Goal: Task Accomplishment & Management: Manage account settings

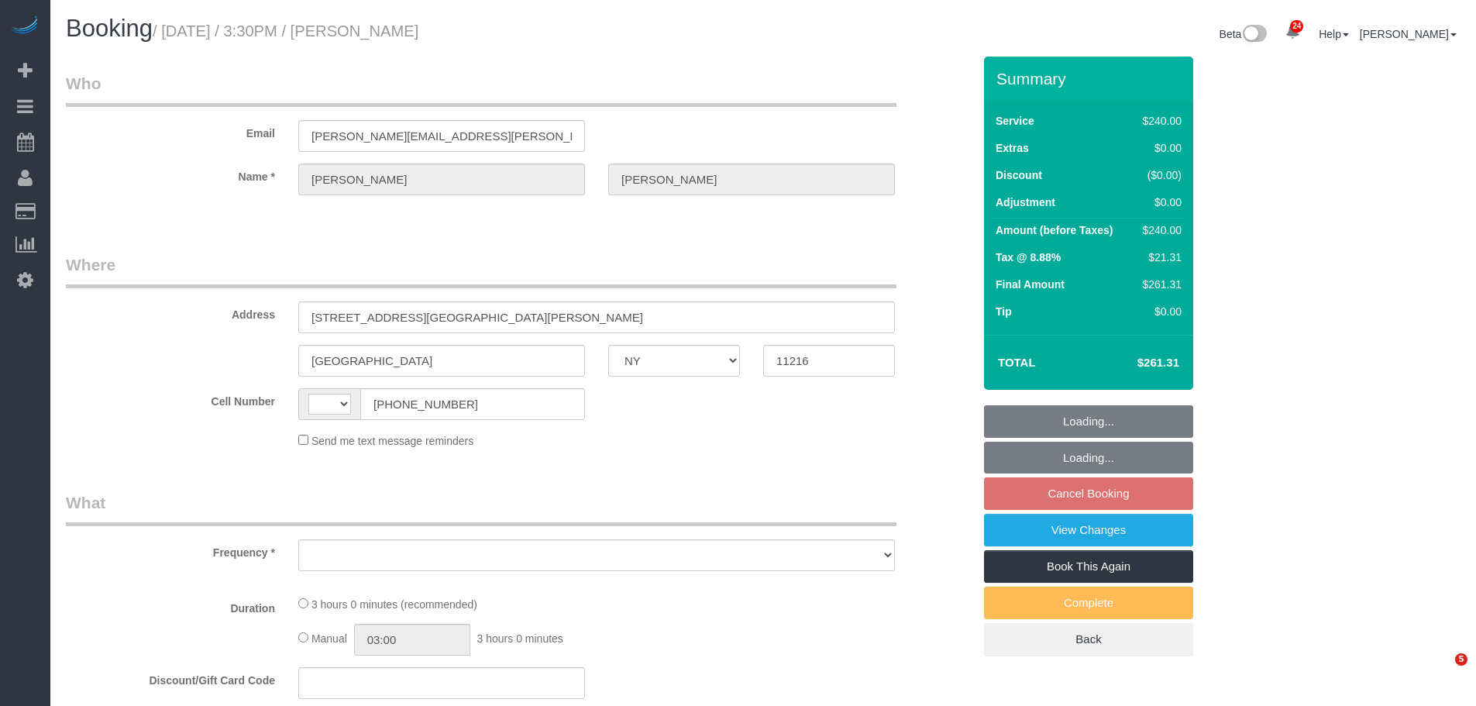
select select "NY"
select select "string:US"
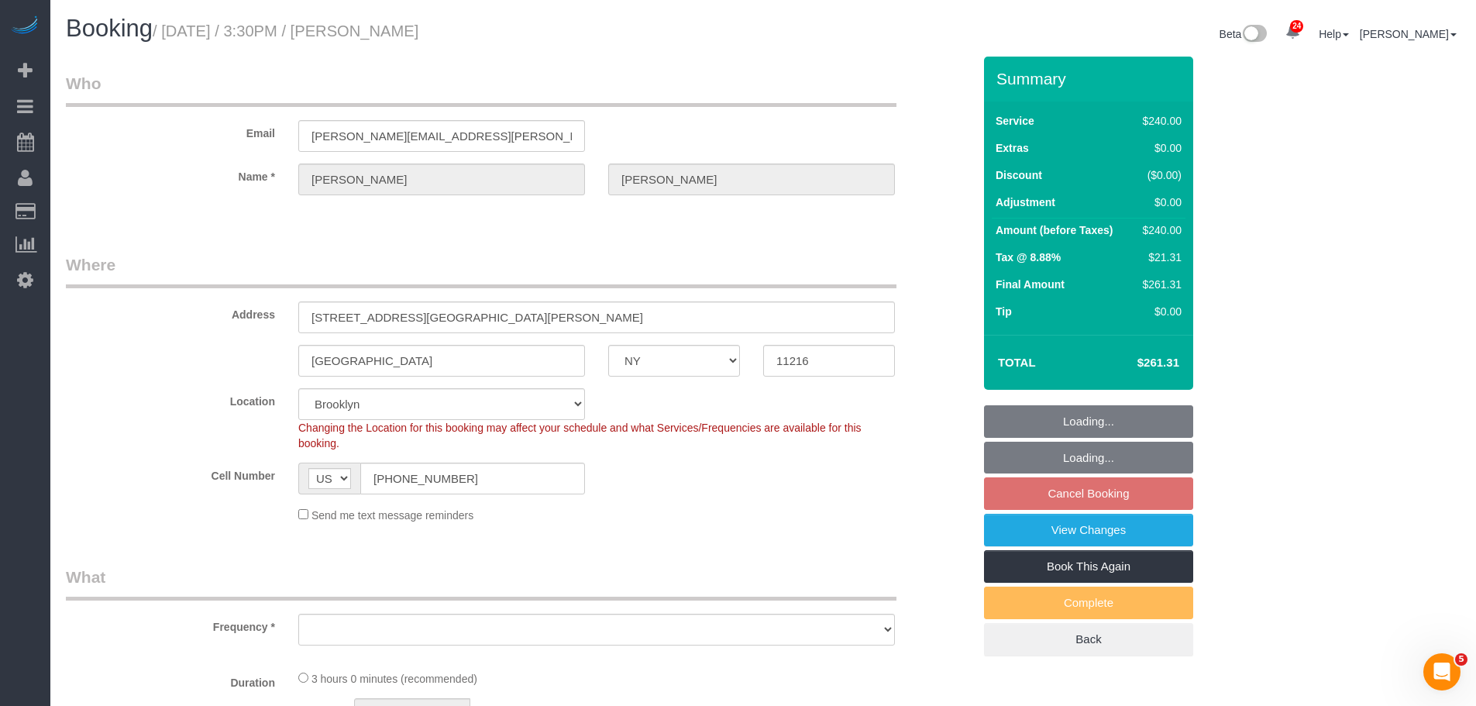
select select "object:819"
select select "string:stripe-pm_1S54bb4VGloSiKo7thid9q8R"
select select "number:89"
select select "number:90"
select select "number:15"
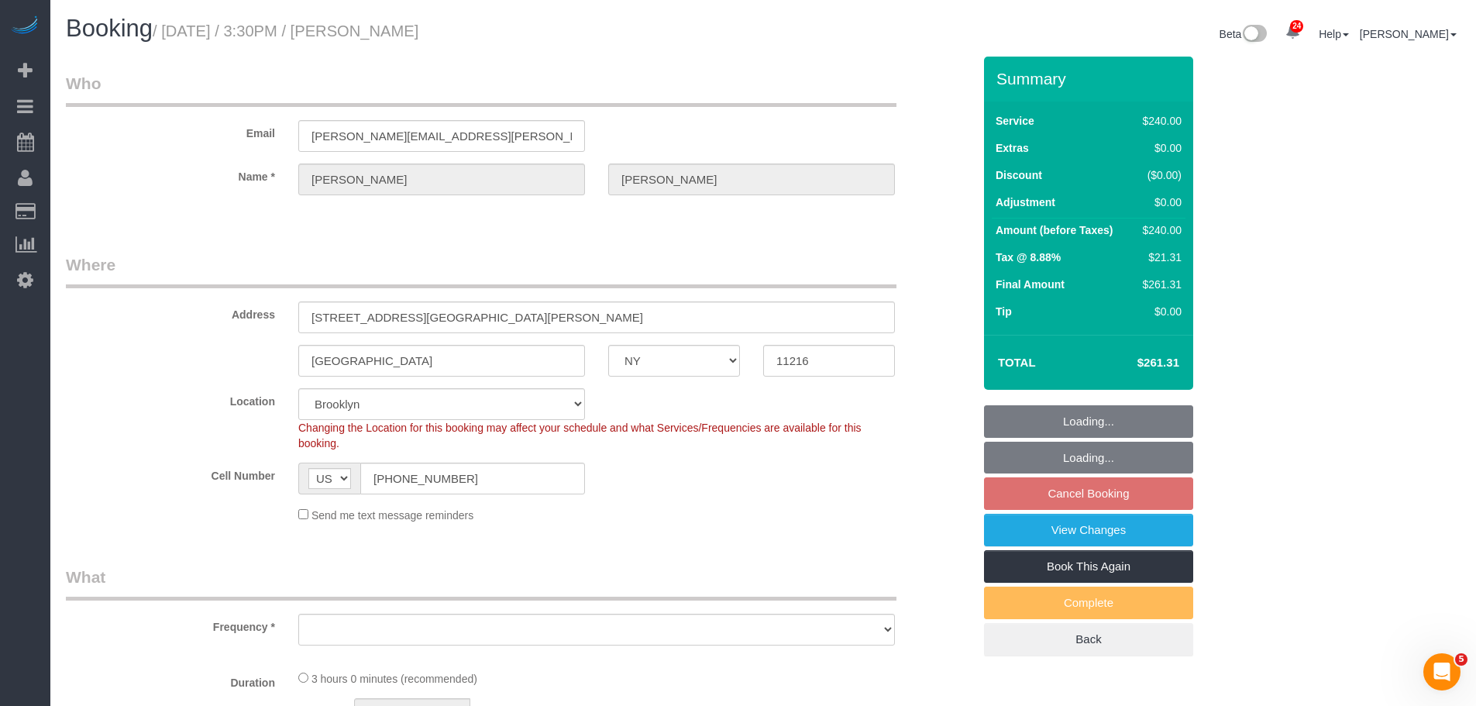
select select "number:5"
select select "object:1386"
select select "180"
select select "NY"
select select "string:stripe-pm_1S54bb4VGloSiKo7thid9q8R"
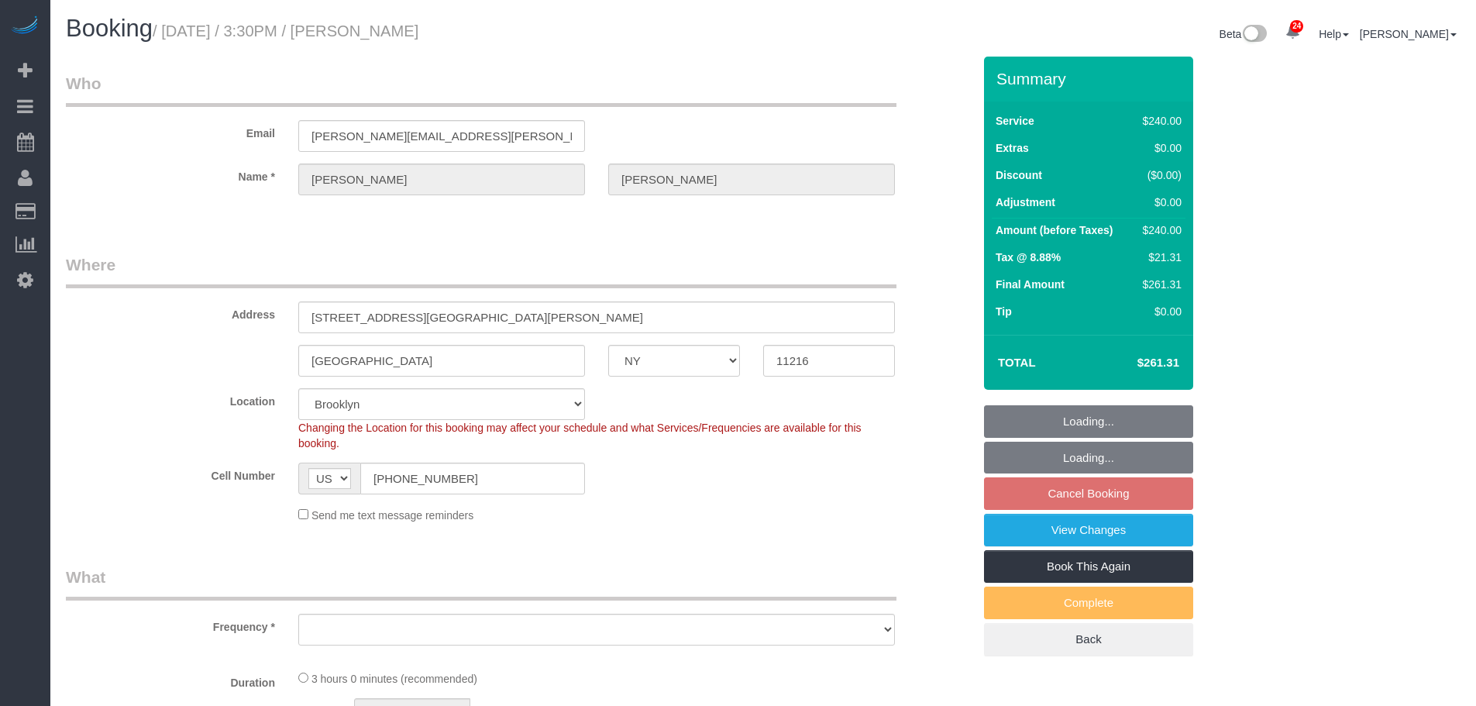
select select "object:1382"
select select "number:89"
select select "number:90"
select select "number:15"
select select "number:5"
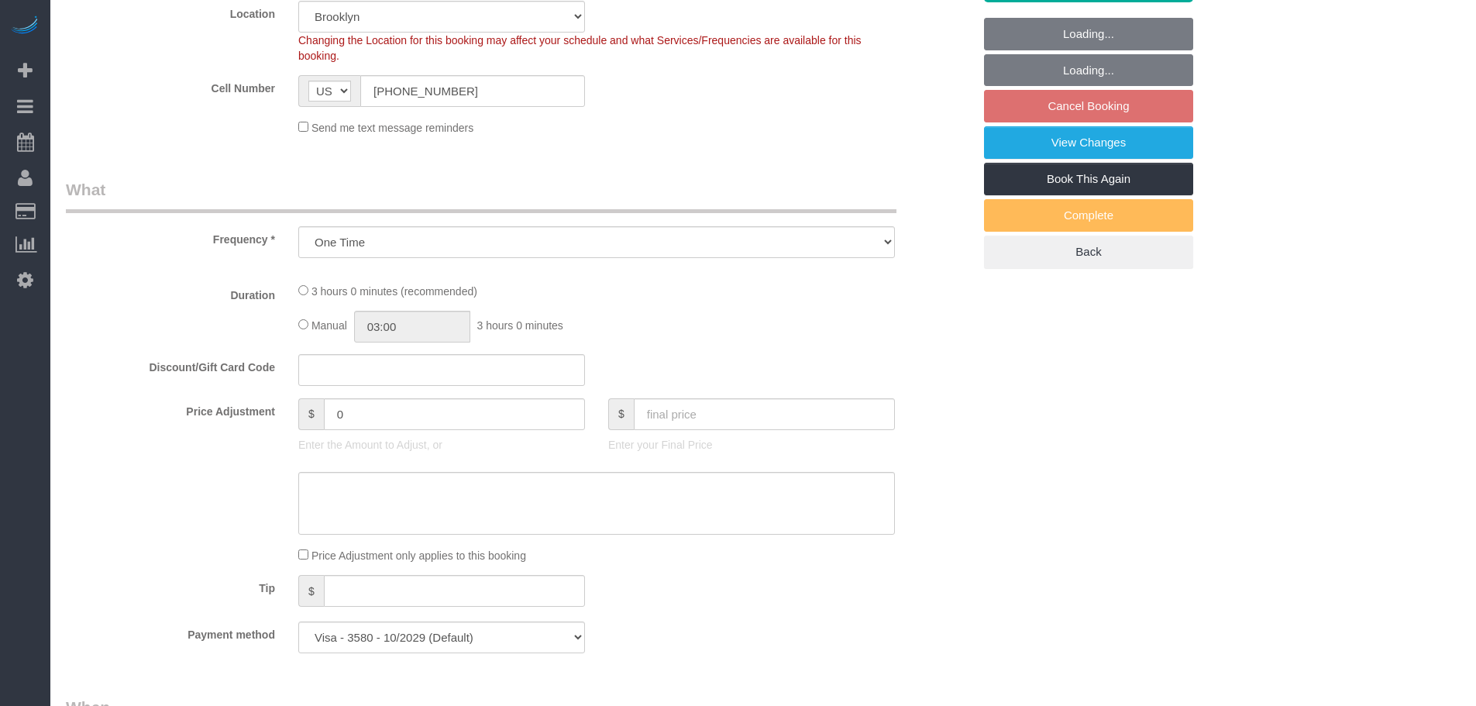
select select "object:1386"
select select "180"
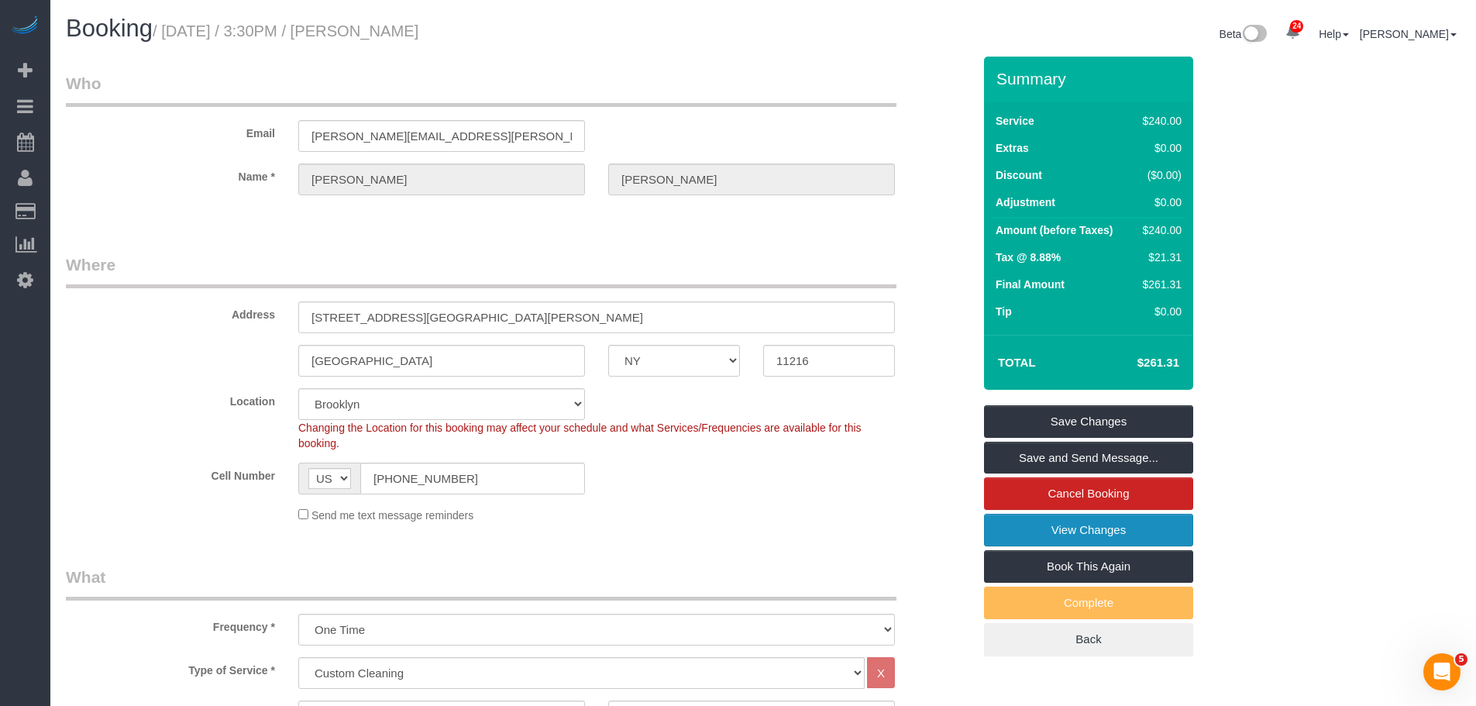
click at [1152, 522] on link "View Changes" at bounding box center [1088, 530] width 209 height 33
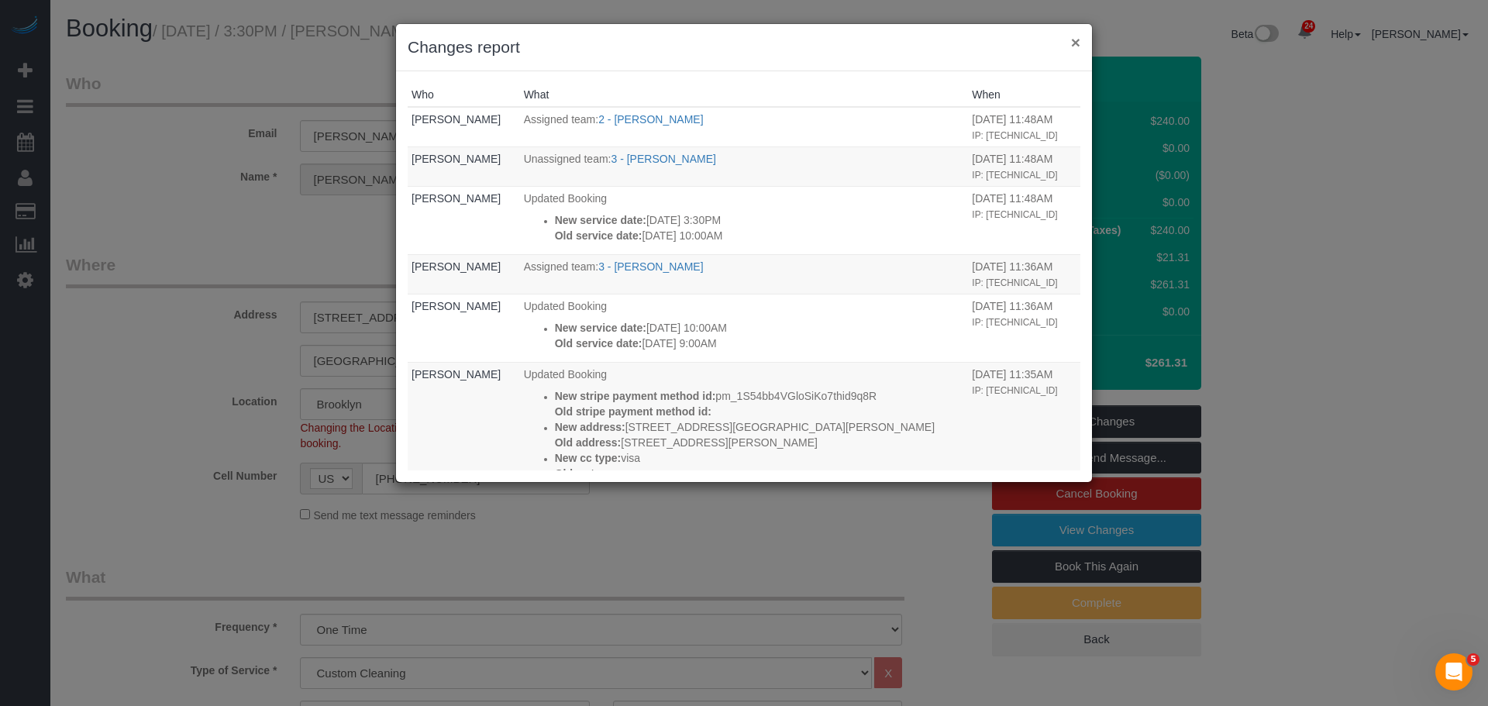
click at [1080, 43] on button "×" at bounding box center [1075, 42] width 9 height 16
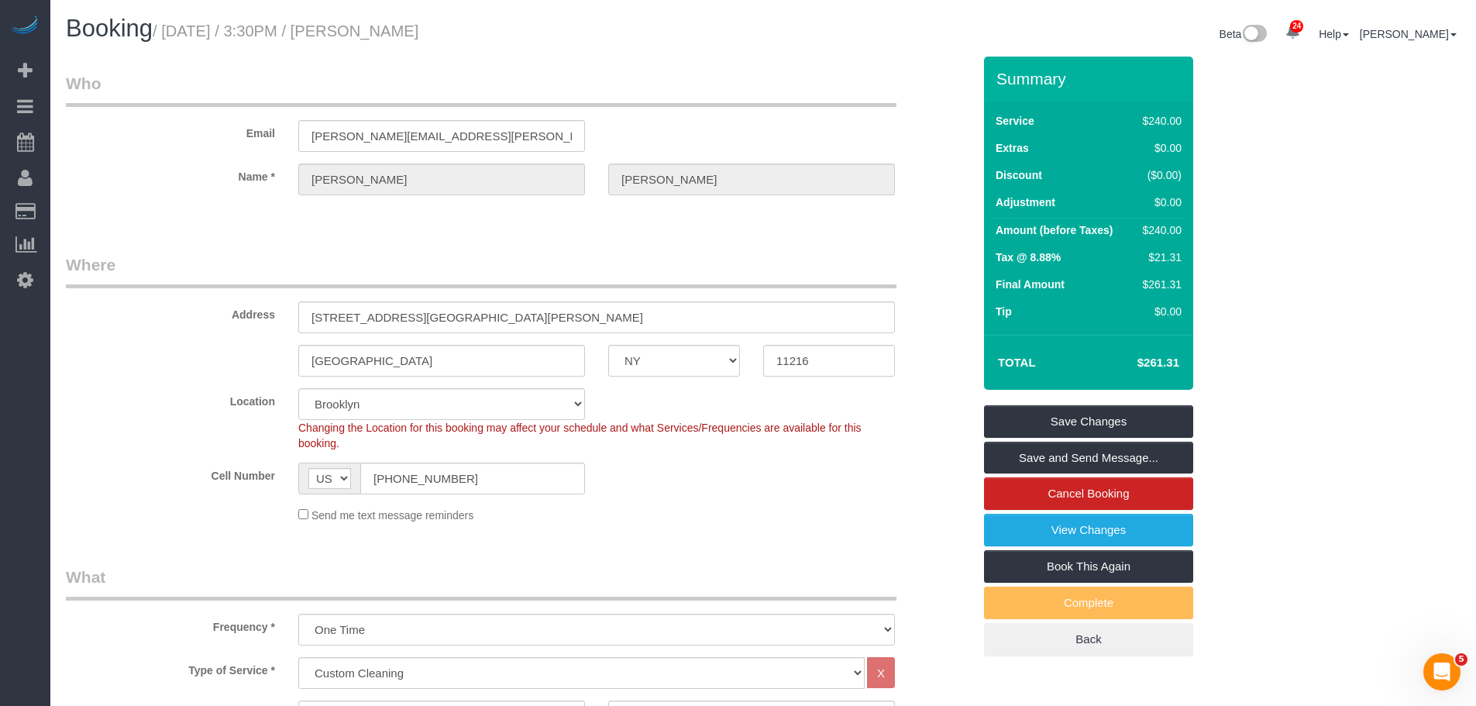
click at [684, 54] on div "Booking / September 22, 2025 / 3:30PM / Jon Schlosberg Beta 24 Your Notificatio…" at bounding box center [763, 36] width 1418 height 41
